Goal: Navigation & Orientation: Find specific page/section

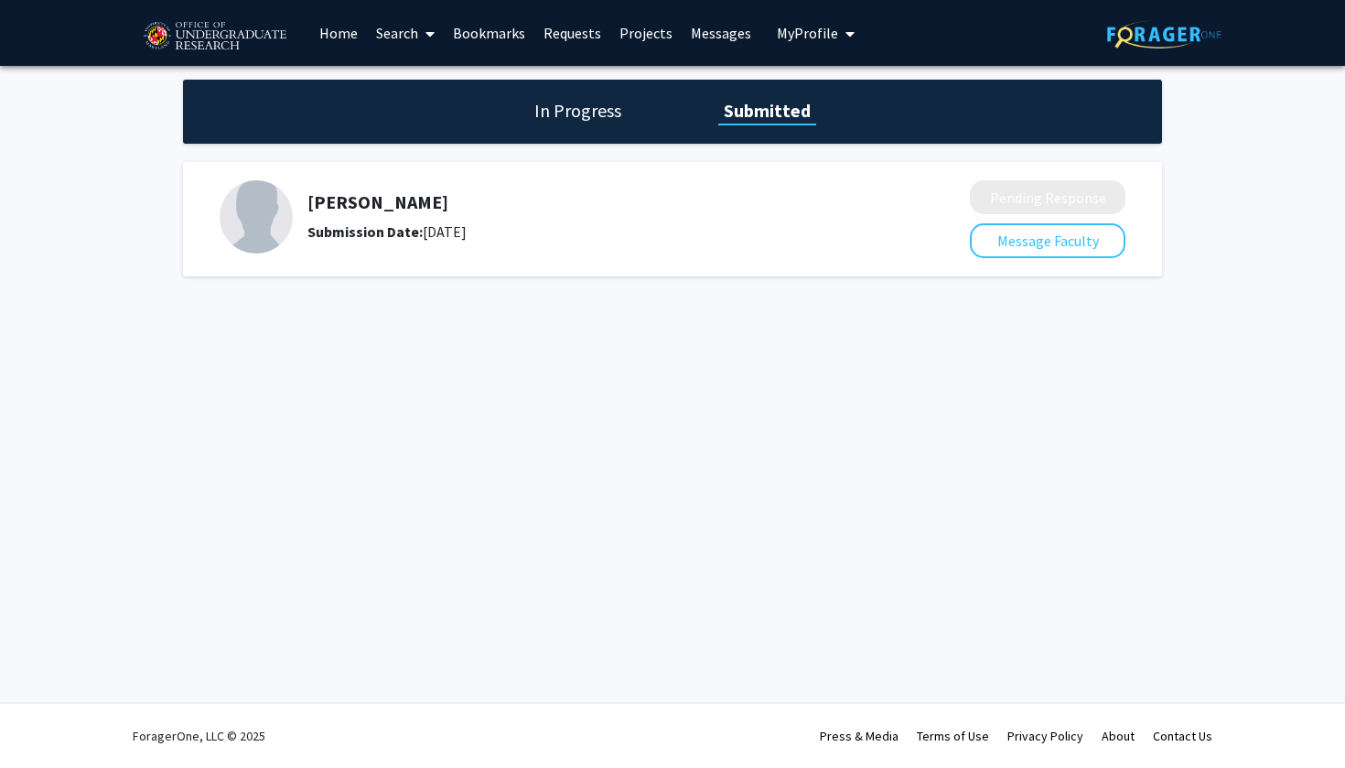
click at [358, 23] on link "Home" at bounding box center [338, 33] width 57 height 64
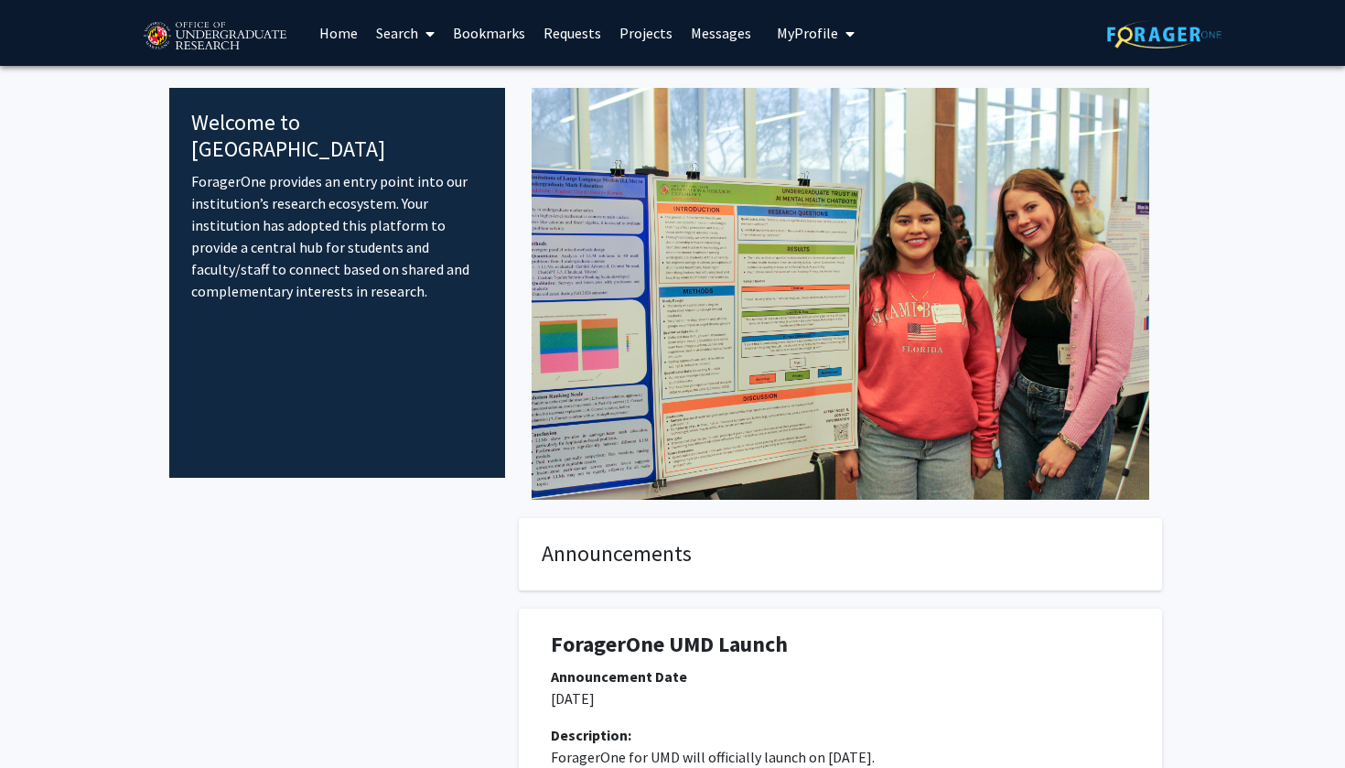
click at [812, 28] on span "My Profile" at bounding box center [807, 33] width 61 height 18
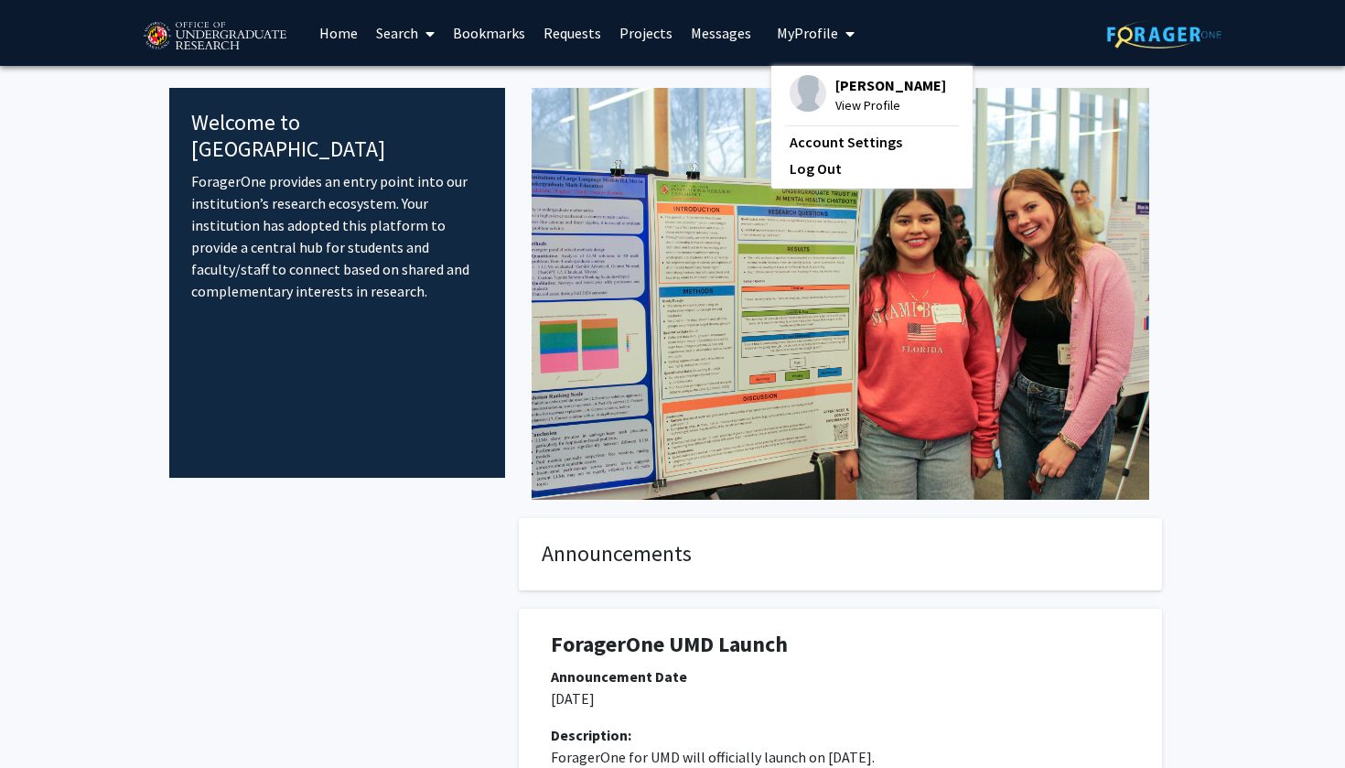
click at [850, 85] on span "[PERSON_NAME]" at bounding box center [890, 85] width 111 height 20
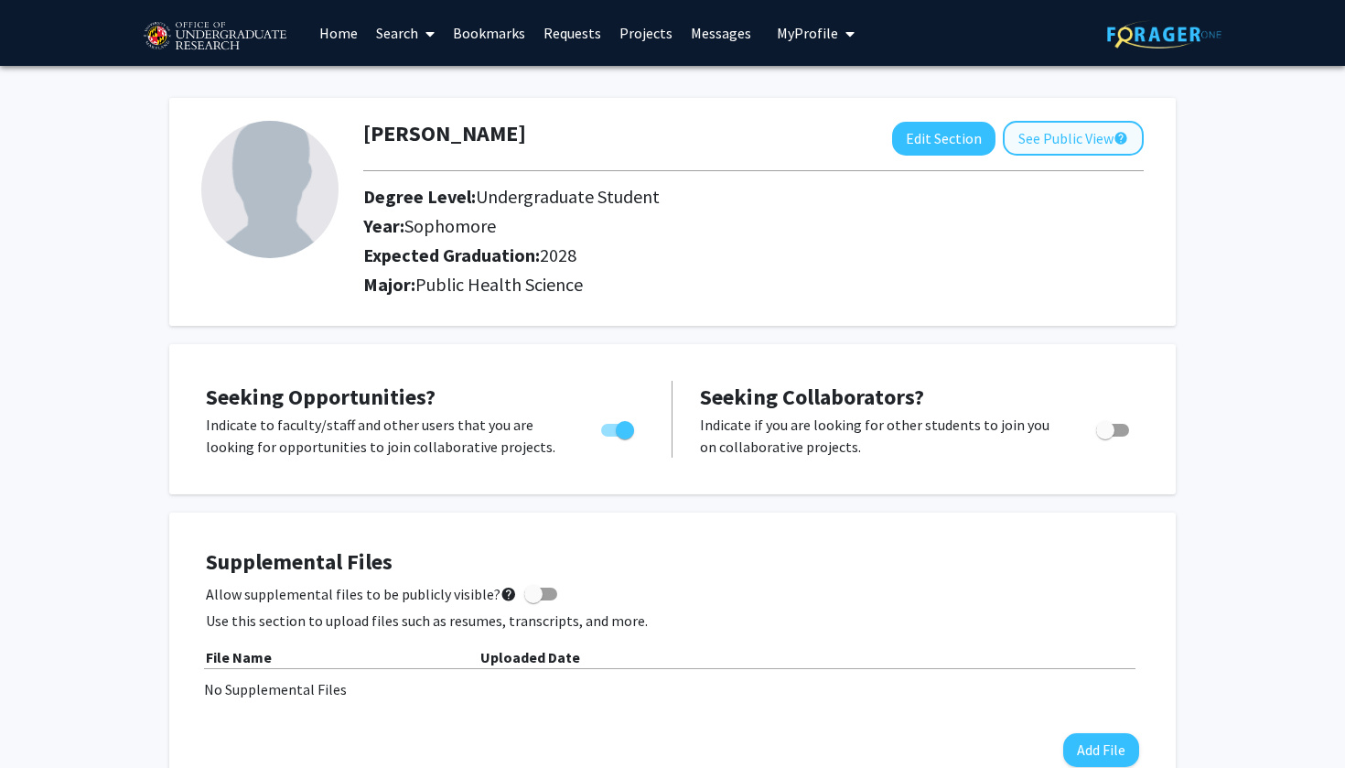
click at [1049, 143] on button "See Public View help" at bounding box center [1073, 138] width 141 height 35
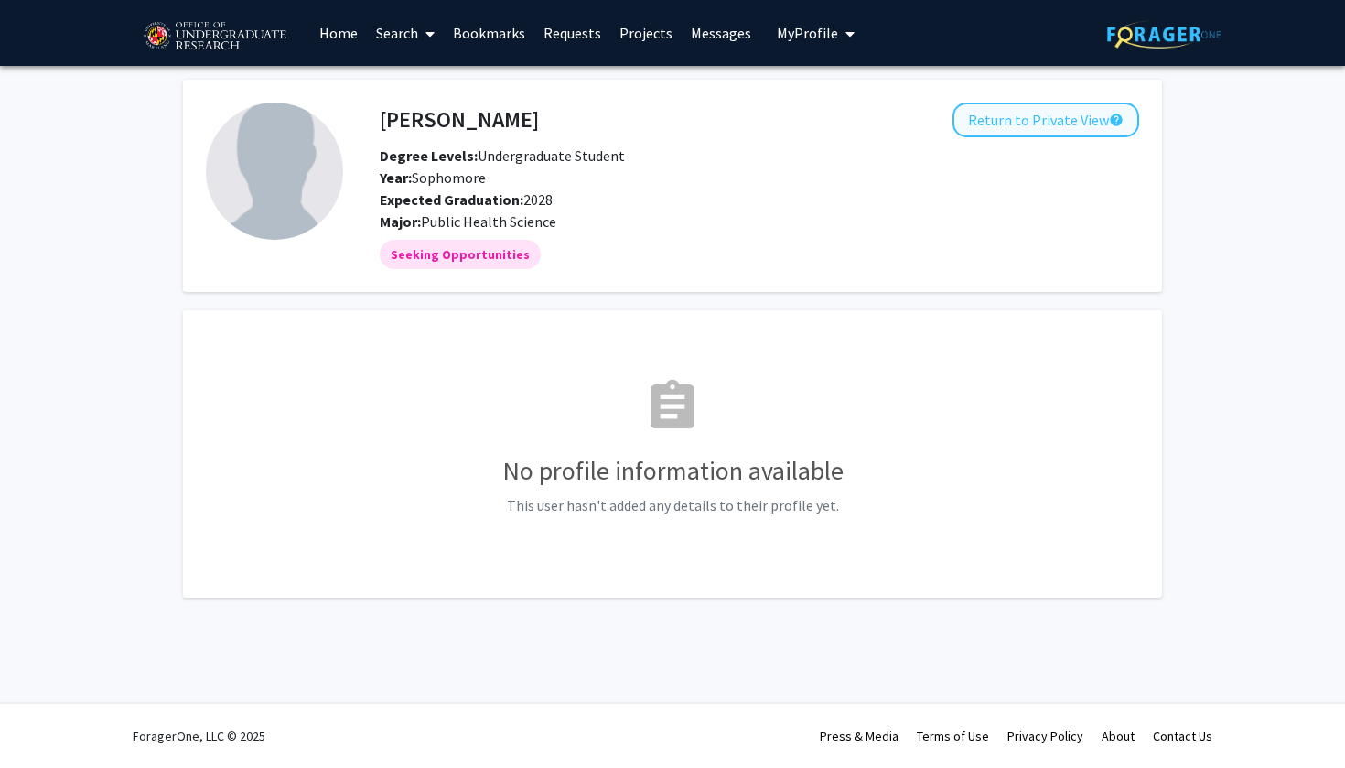
click at [1051, 115] on button "Return to Private View help" at bounding box center [1045, 119] width 187 height 35
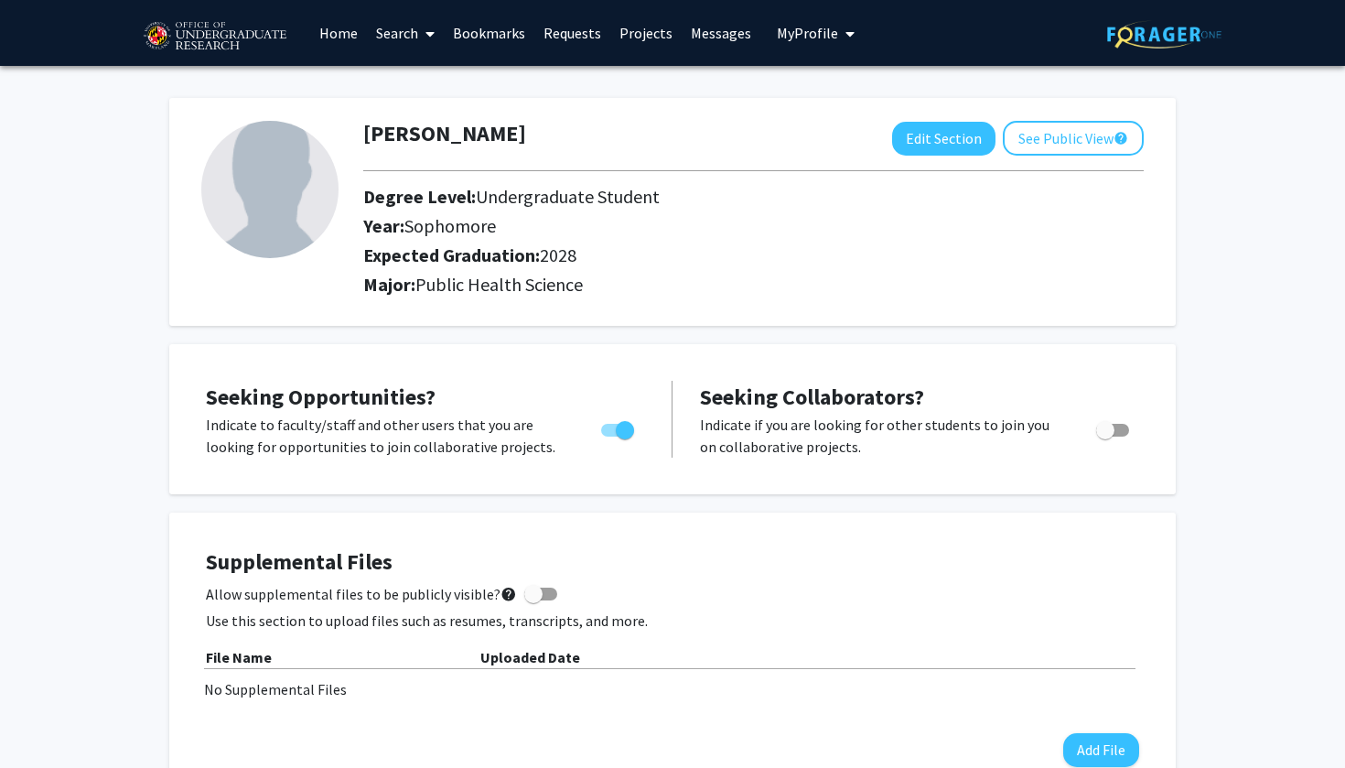
click at [575, 40] on link "Requests" at bounding box center [572, 33] width 76 height 64
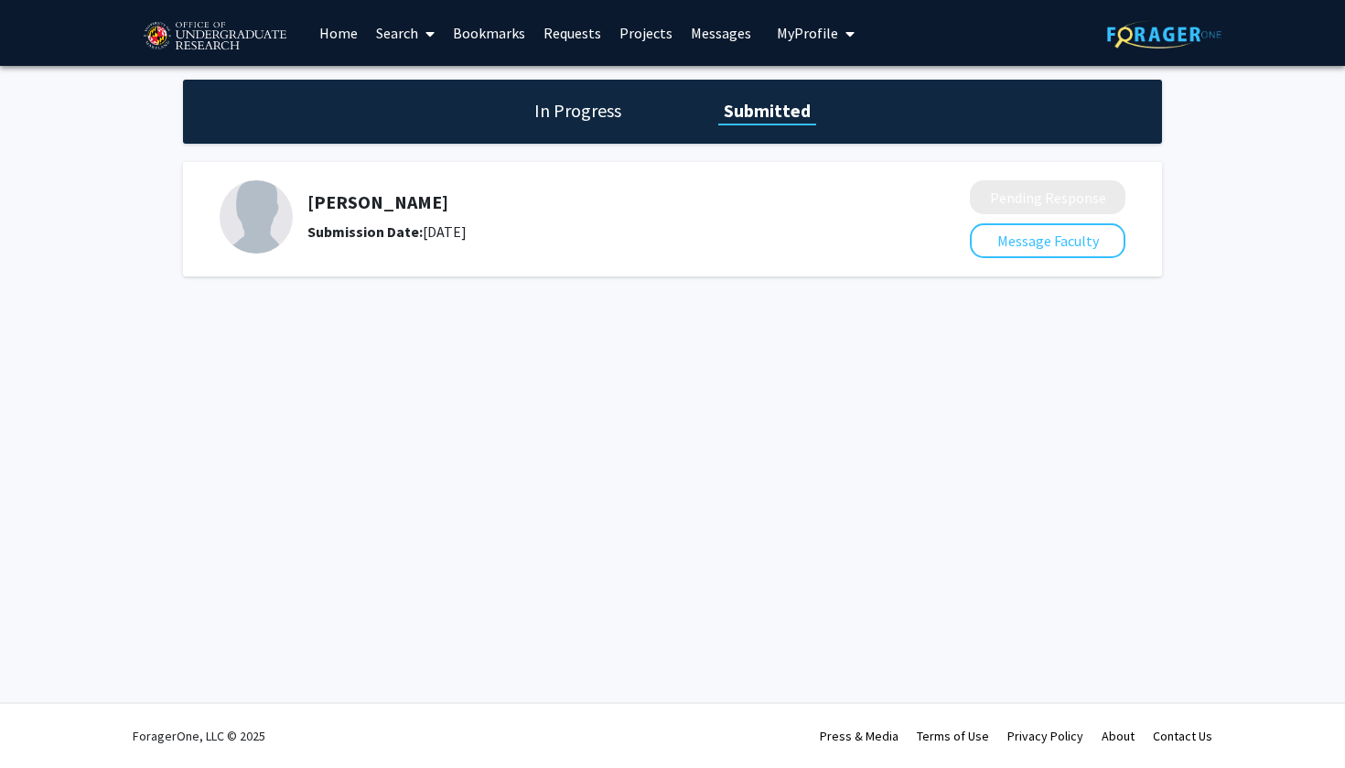
click at [479, 43] on link "Bookmarks" at bounding box center [489, 33] width 91 height 64
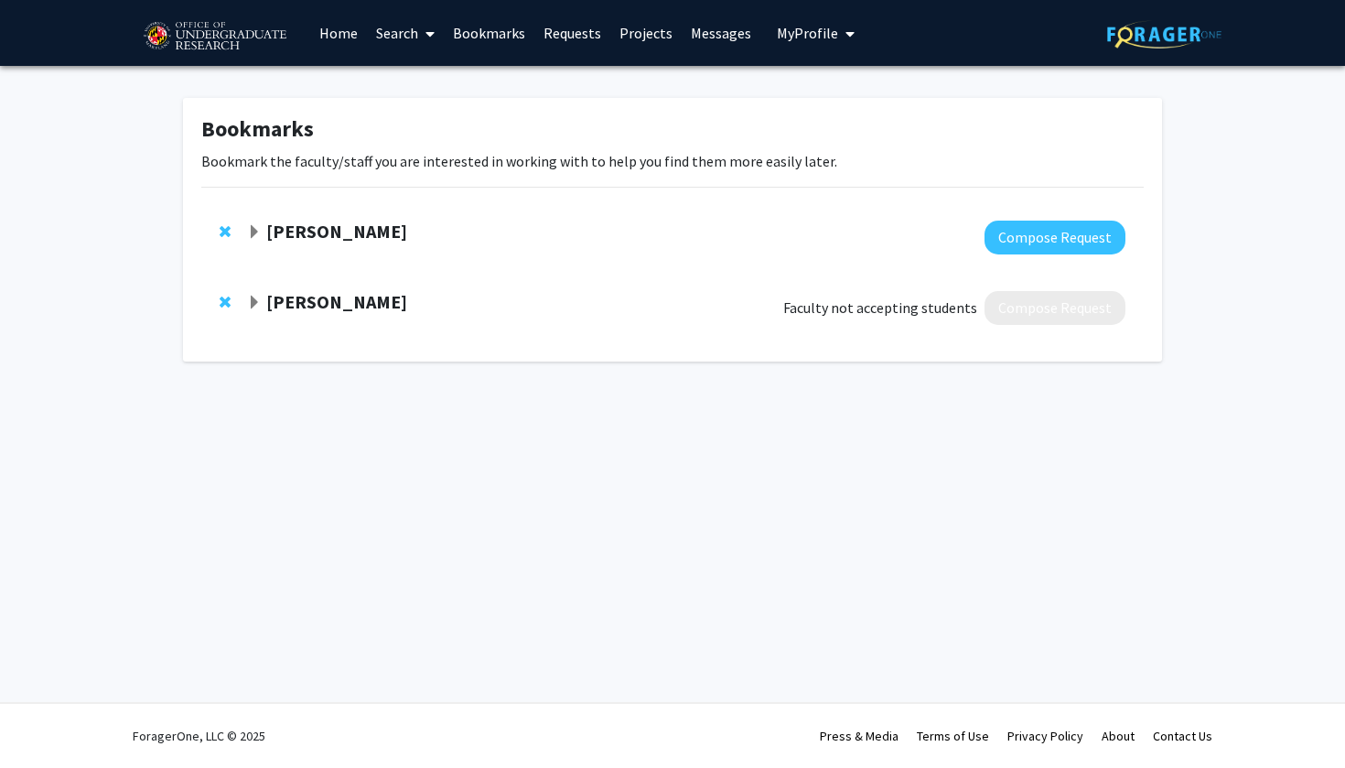
click at [391, 38] on link "Search" at bounding box center [405, 33] width 77 height 64
click at [320, 11] on link "Home" at bounding box center [338, 33] width 57 height 64
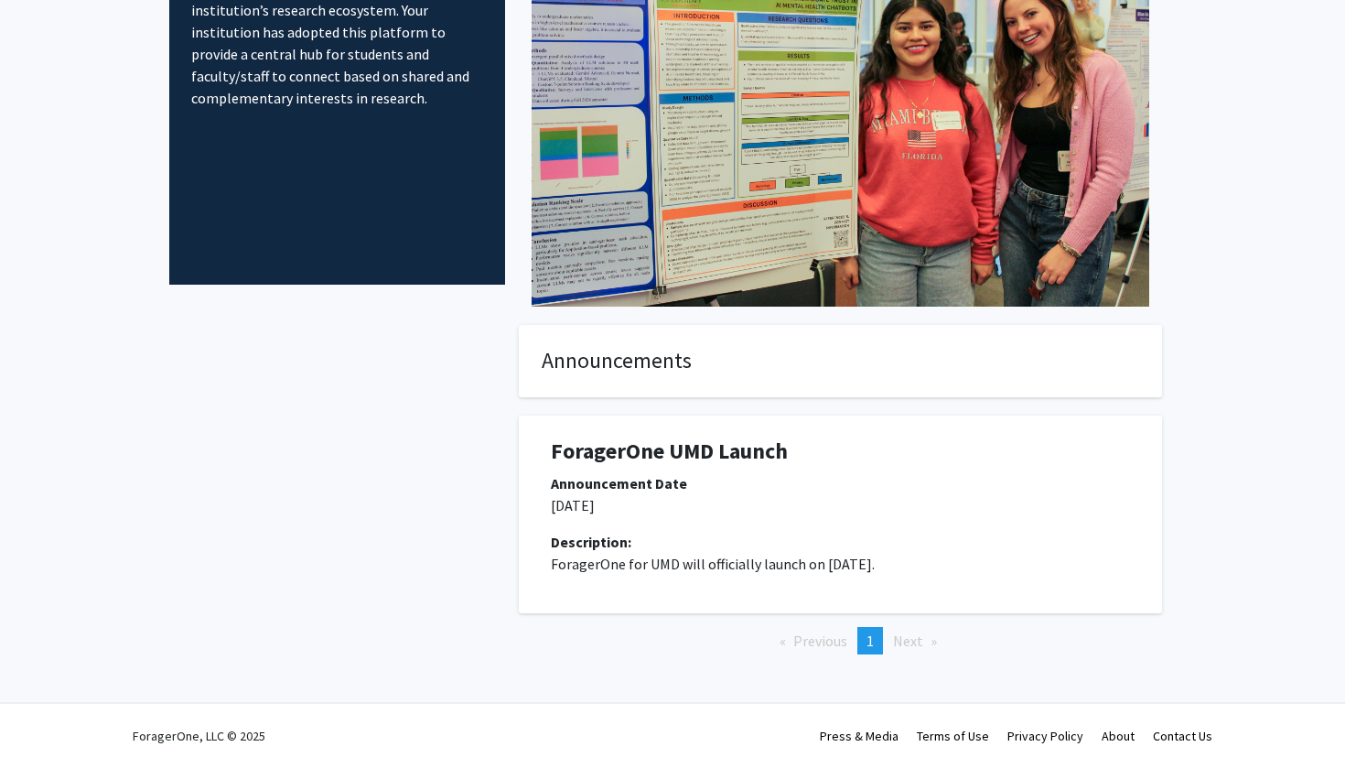
scroll to position [194, 0]
click at [446, 406] on div at bounding box center [337, 519] width 336 height 388
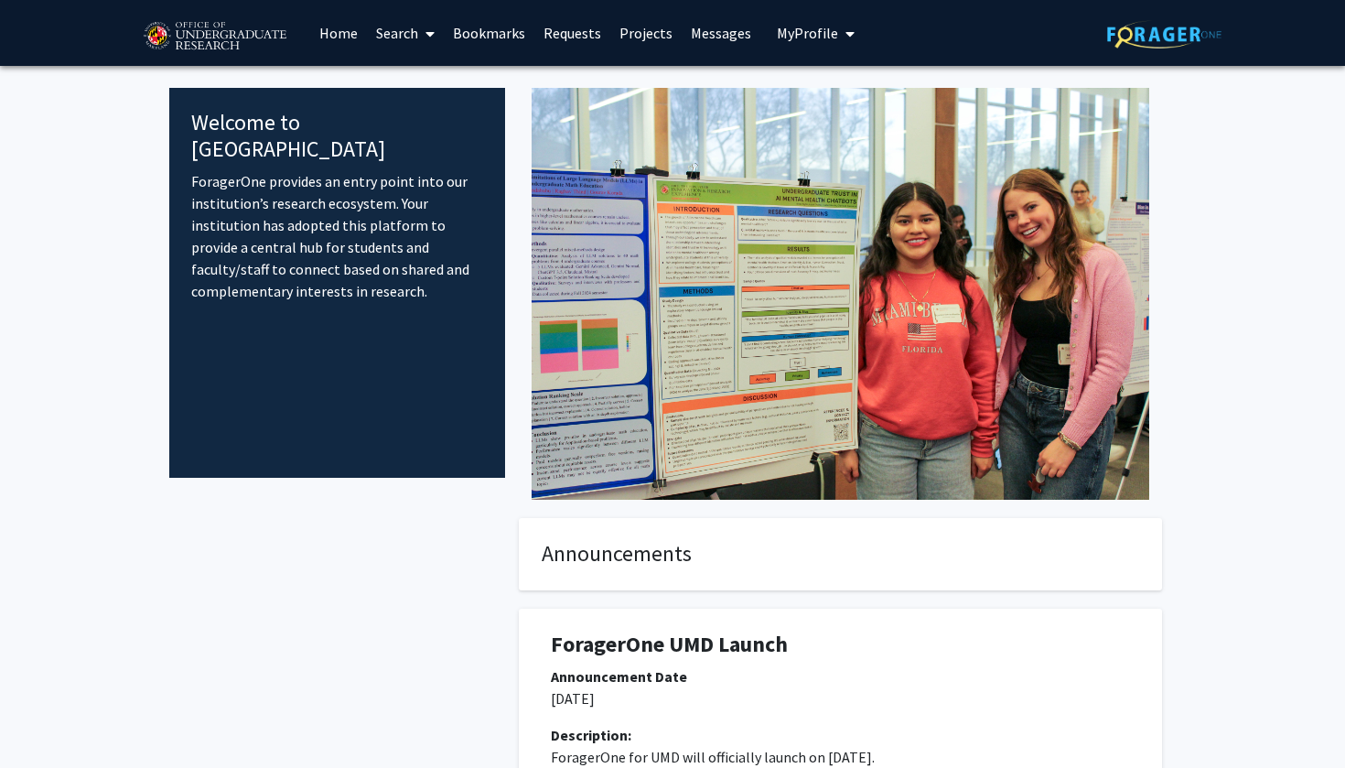
scroll to position [0, 0]
